Goal: Task Accomplishment & Management: Use online tool/utility

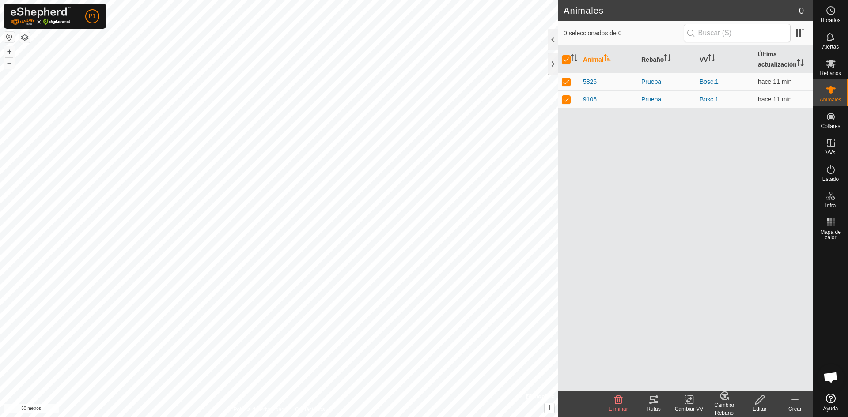
click at [691, 404] on icon at bounding box center [691, 400] width 4 height 8
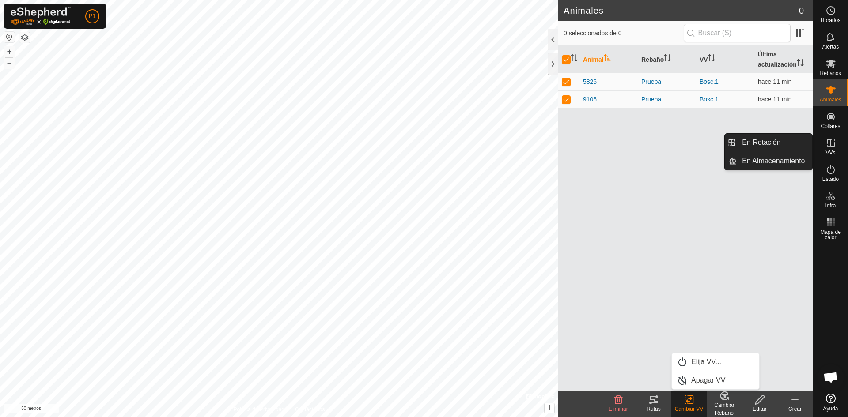
click at [830, 147] on icon at bounding box center [830, 143] width 11 height 11
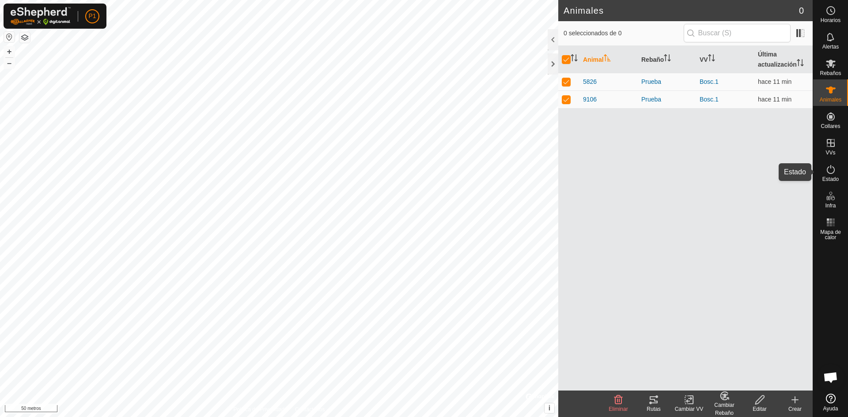
click at [830, 176] on es-activation-svg-icon at bounding box center [831, 170] width 16 height 14
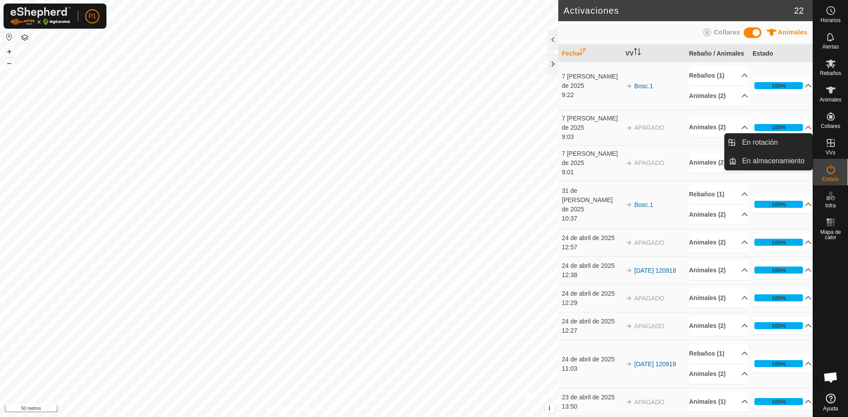
click at [831, 140] on icon at bounding box center [831, 143] width 8 height 8
click at [790, 147] on link "En rotación" at bounding box center [775, 143] width 76 height 18
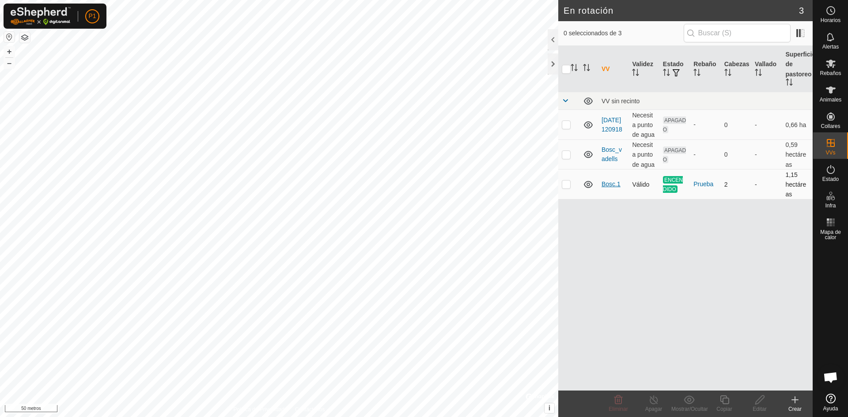
click at [611, 186] on font "Bosc.1" at bounding box center [611, 184] width 19 height 7
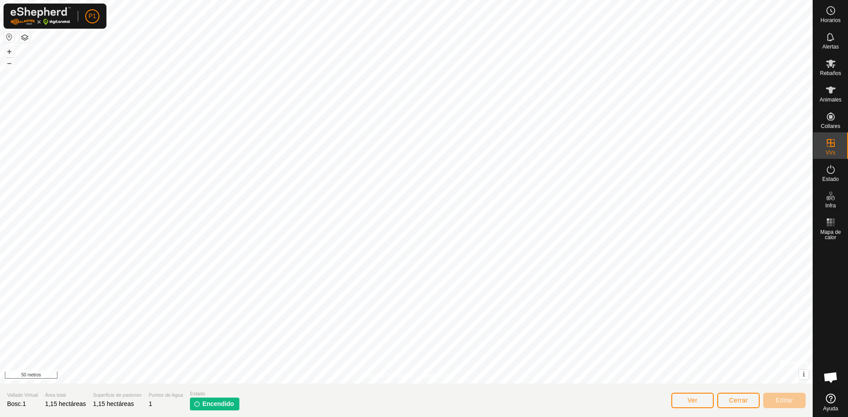
click at [226, 404] on font "Encendido" at bounding box center [218, 404] width 32 height 7
click at [216, 402] on font "Encendido" at bounding box center [218, 404] width 32 height 7
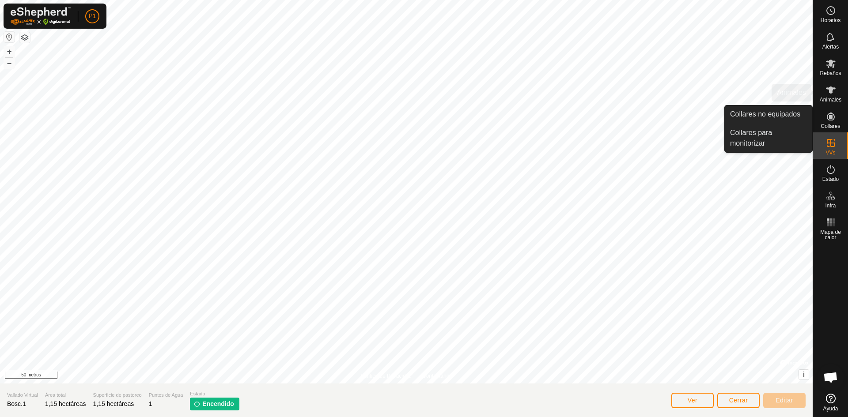
click at [832, 102] on font "Animales" at bounding box center [831, 100] width 22 height 6
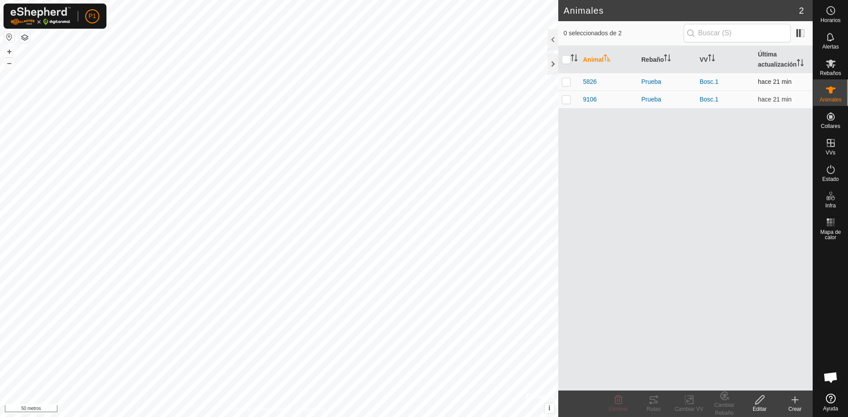
drag, startPoint x: 563, startPoint y: 81, endPoint x: 568, endPoint y: 88, distance: 8.5
click at [563, 82] on p-checkbox at bounding box center [566, 81] width 9 height 7
checkbox input "true"
click at [566, 98] on p-checkbox at bounding box center [566, 99] width 9 height 7
checkbox input "true"
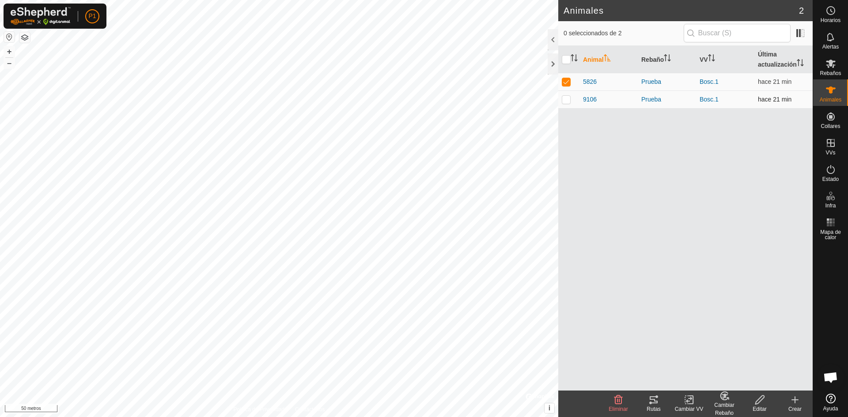
checkbox input "true"
click at [691, 403] on icon at bounding box center [689, 400] width 11 height 11
click at [704, 379] on link "Apagar VV" at bounding box center [715, 381] width 87 height 18
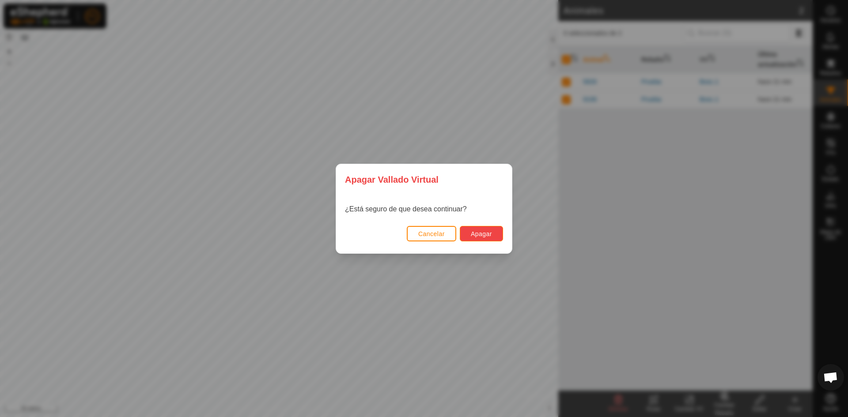
click at [483, 236] on font "Apagar" at bounding box center [481, 234] width 21 height 7
